Goal: Information Seeking & Learning: Learn about a topic

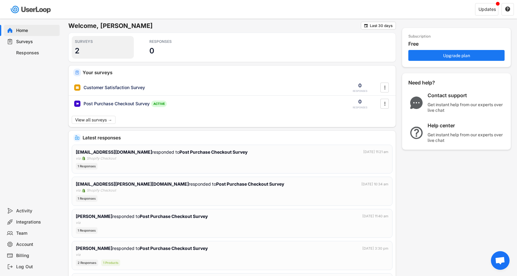
click at [80, 48] on div "SURVEYS 2" at bounding box center [103, 47] width 62 height 23
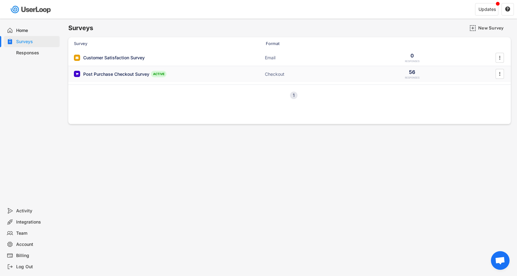
click at [121, 73] on div "Post Purchase Checkout Survey" at bounding box center [116, 74] width 66 height 6
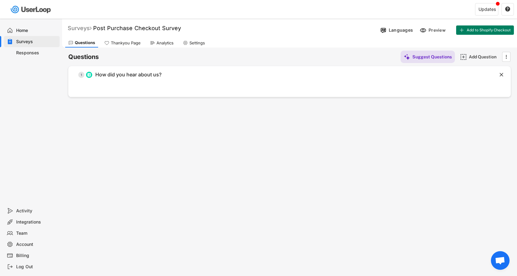
click at [82, 29] on div "Surveys" at bounding box center [80, 28] width 24 height 7
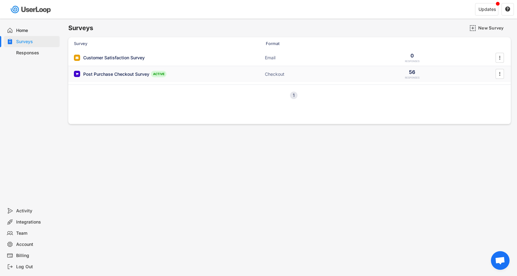
click at [414, 75] on div "56" at bounding box center [412, 72] width 6 height 7
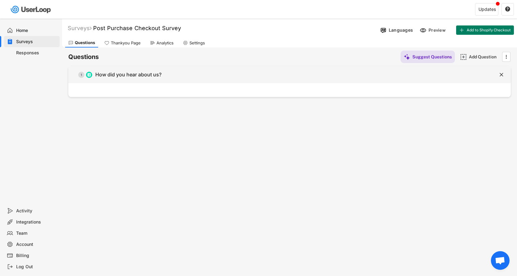
click at [159, 72] on div "How did you hear about us?" at bounding box center [128, 74] width 66 height 7
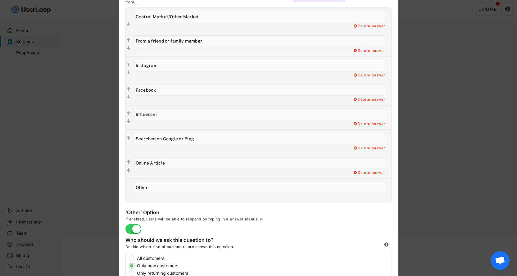
scroll to position [95, 0]
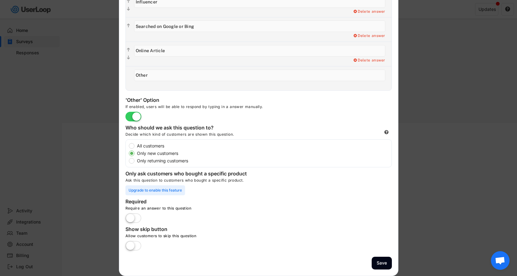
click at [471, 125] on div at bounding box center [258, 138] width 517 height 276
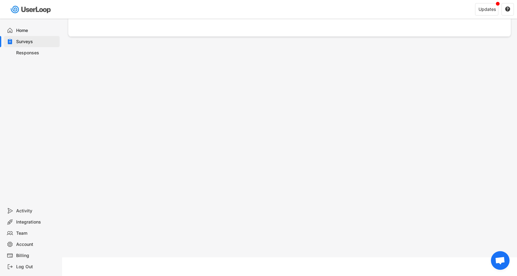
click at [26, 54] on div "Responses" at bounding box center [36, 53] width 41 height 6
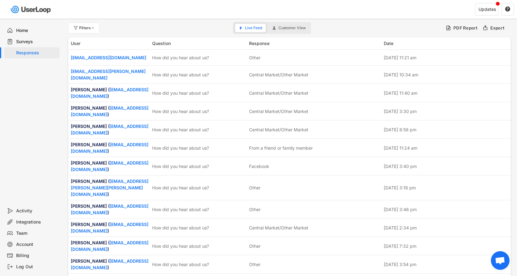
click at [351, 25] on div "Filters Live Feed Customer View PDF Report Export" at bounding box center [289, 28] width 443 height 12
